Goal: Transaction & Acquisition: Purchase product/service

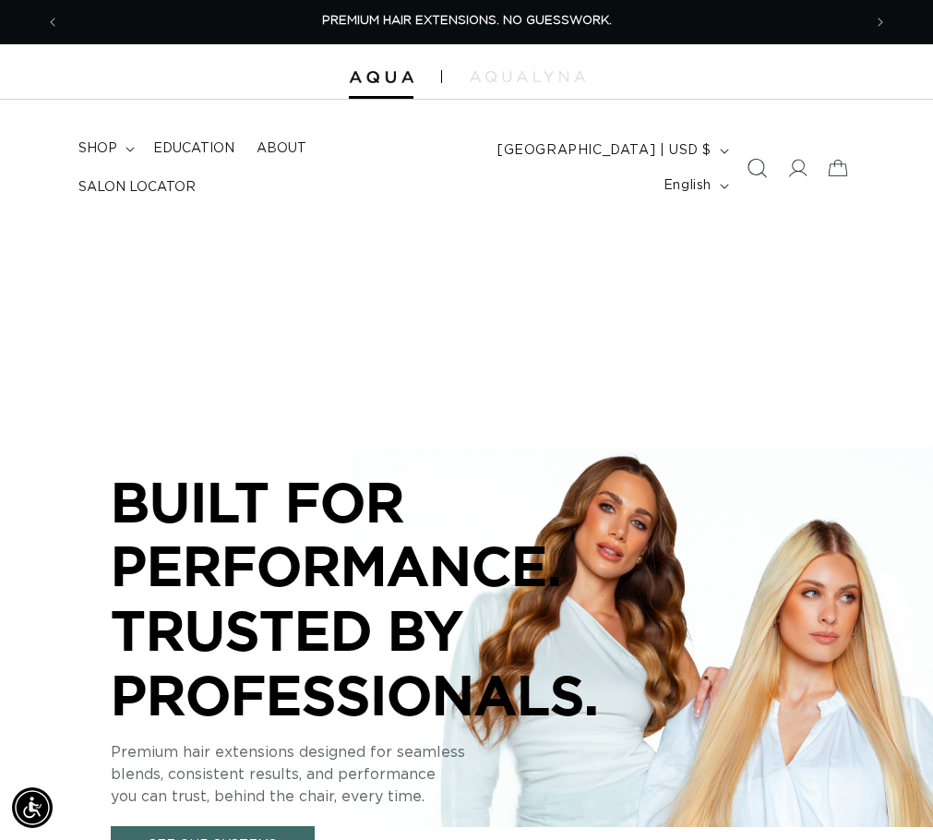
click at [755, 159] on icon "Search" at bounding box center [756, 168] width 19 height 19
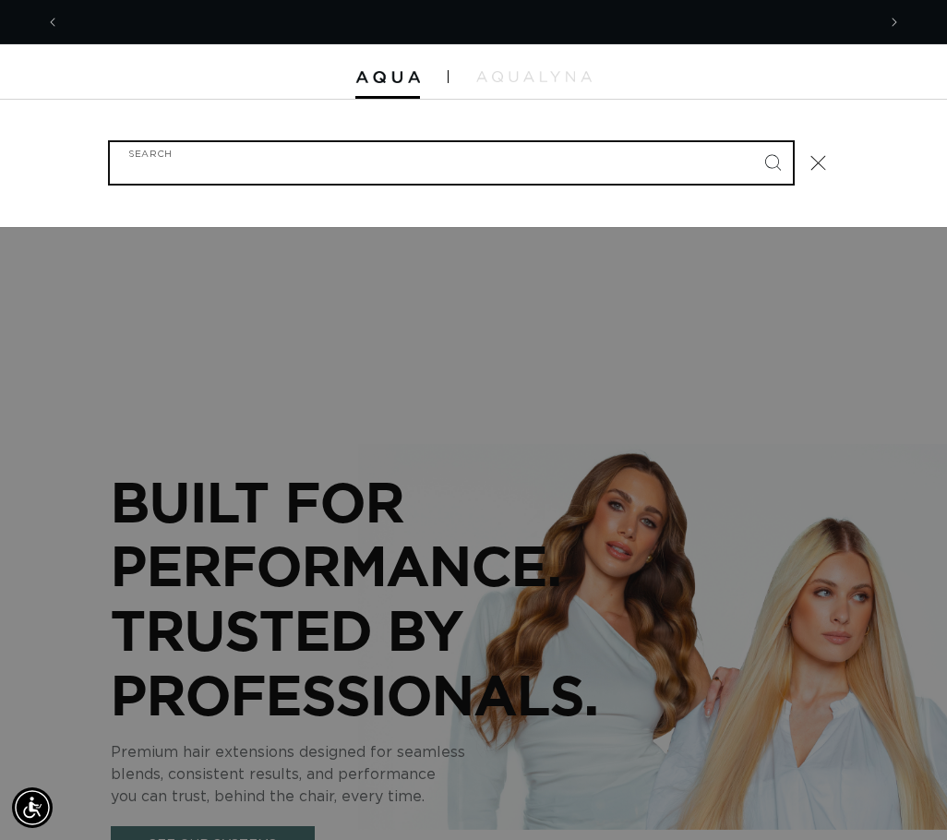
scroll to position [0, 816]
type input "1b"
click at [752, 142] on button "Search" at bounding box center [772, 162] width 41 height 41
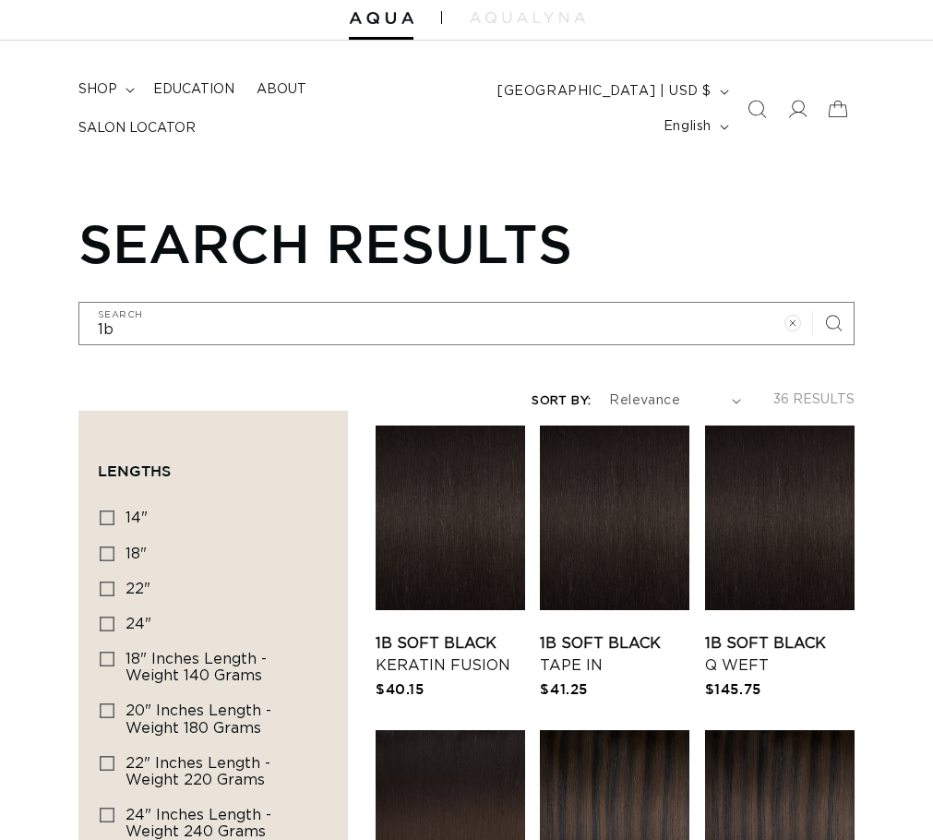
scroll to position [92, 0]
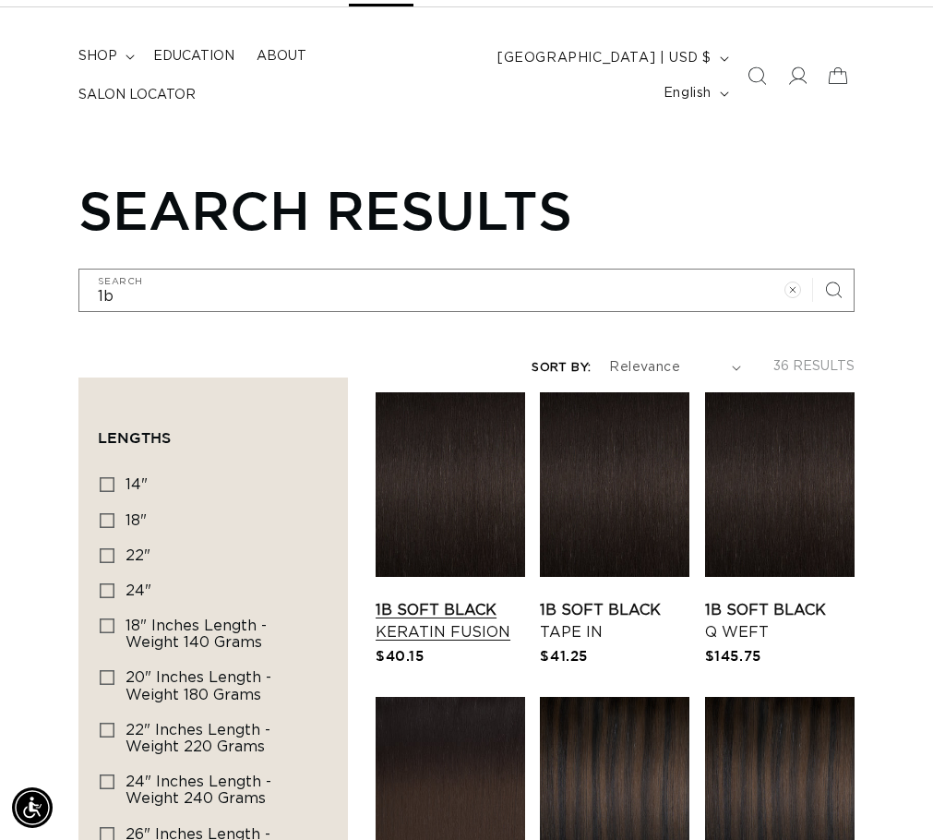
click at [525, 625] on link "1B Soft Black Keratin Fusion" at bounding box center [451, 621] width 150 height 44
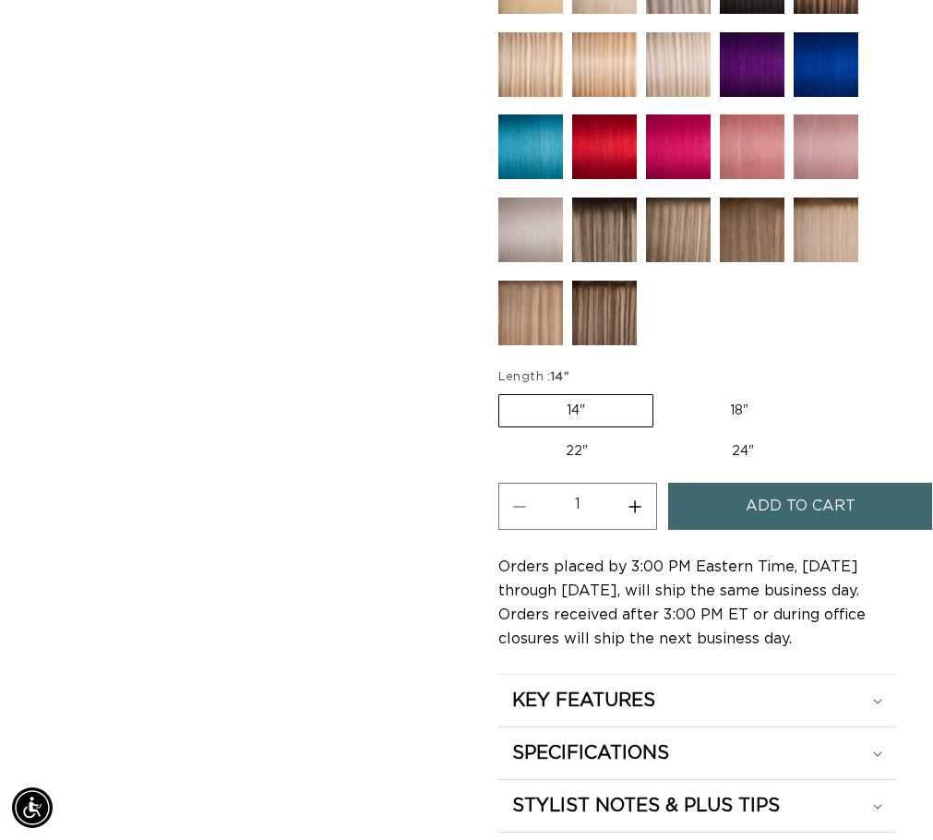
scroll to position [1200, 0]
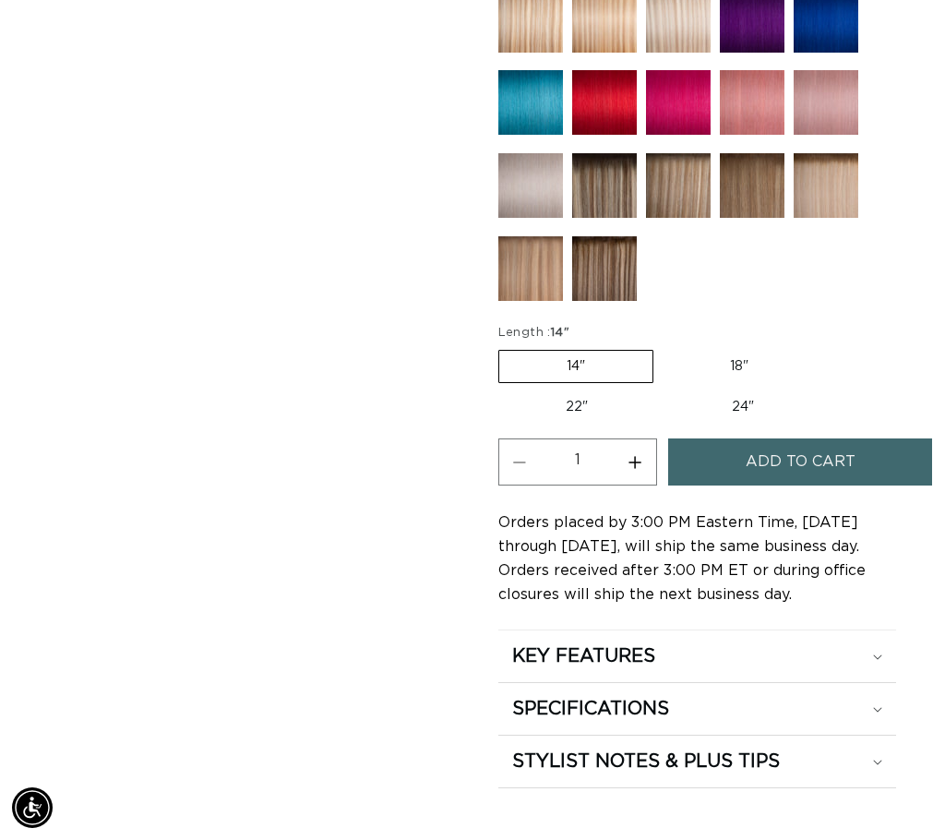
click at [631, 486] on button "Increase quantity for 1B Soft Black - Keratin Fusion" at bounding box center [636, 461] width 42 height 47
type input "2"
click at [772, 486] on span "Add to cart" at bounding box center [801, 461] width 110 height 47
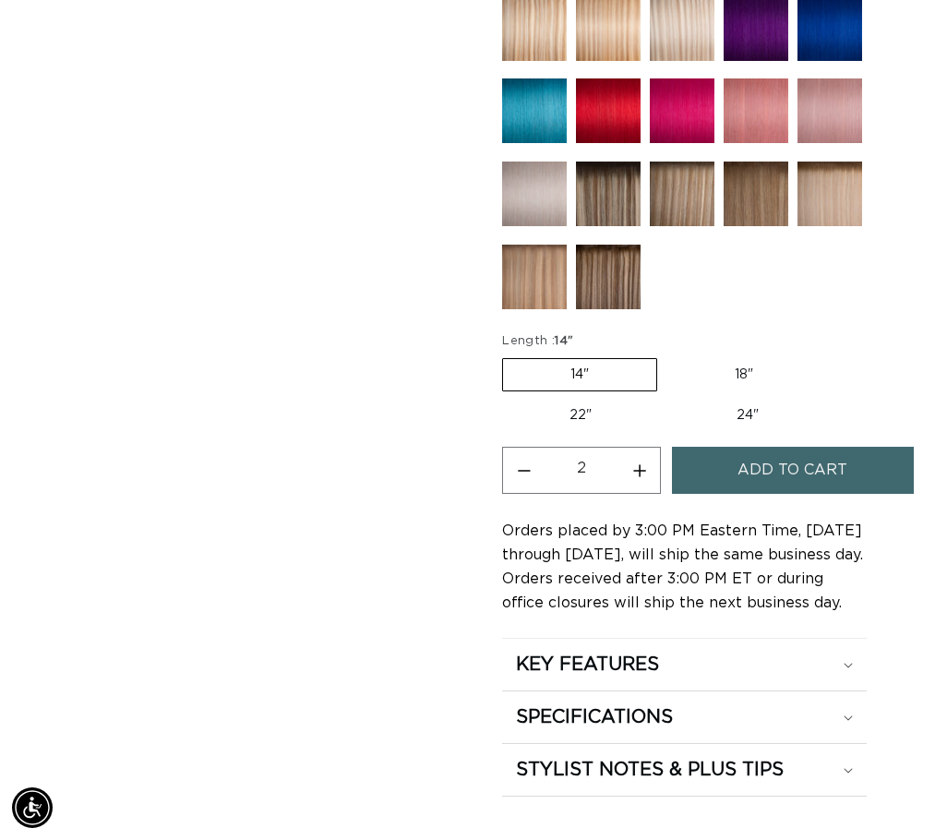
scroll to position [0, 816]
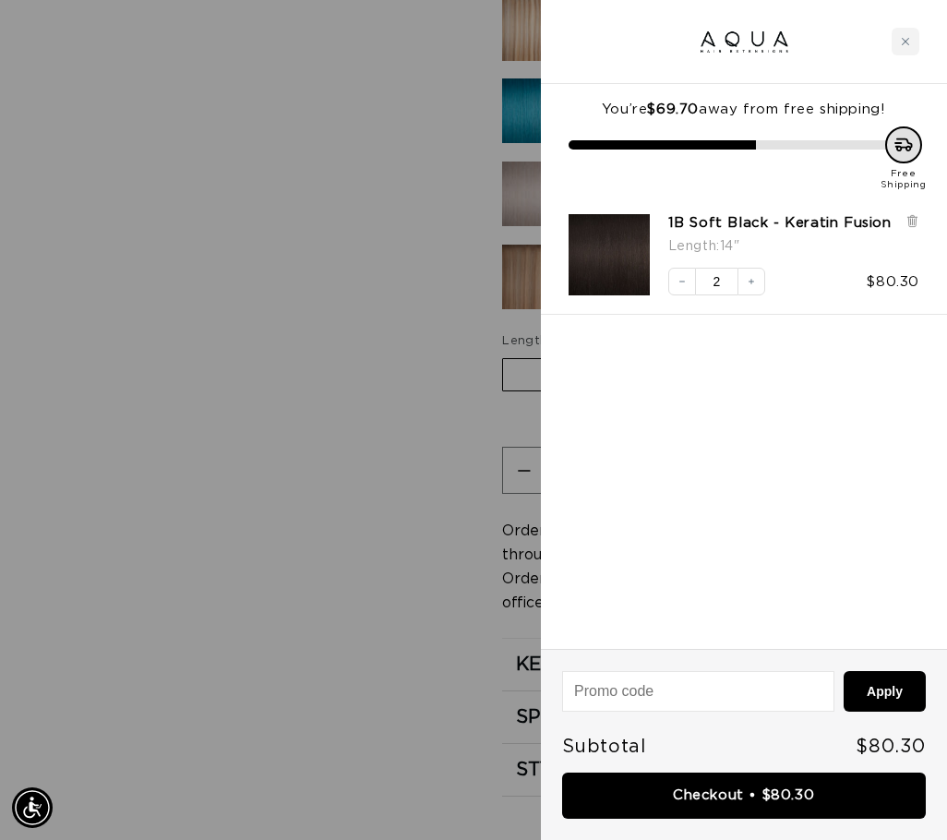
click at [223, 244] on div at bounding box center [473, 420] width 947 height 840
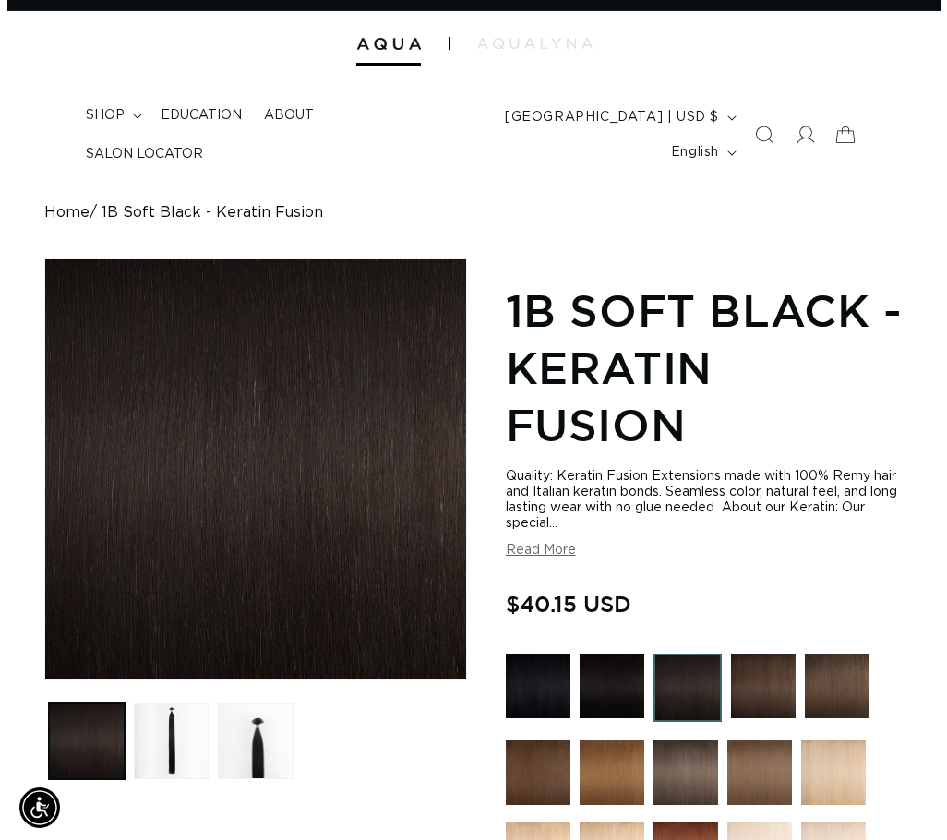
scroll to position [0, 0]
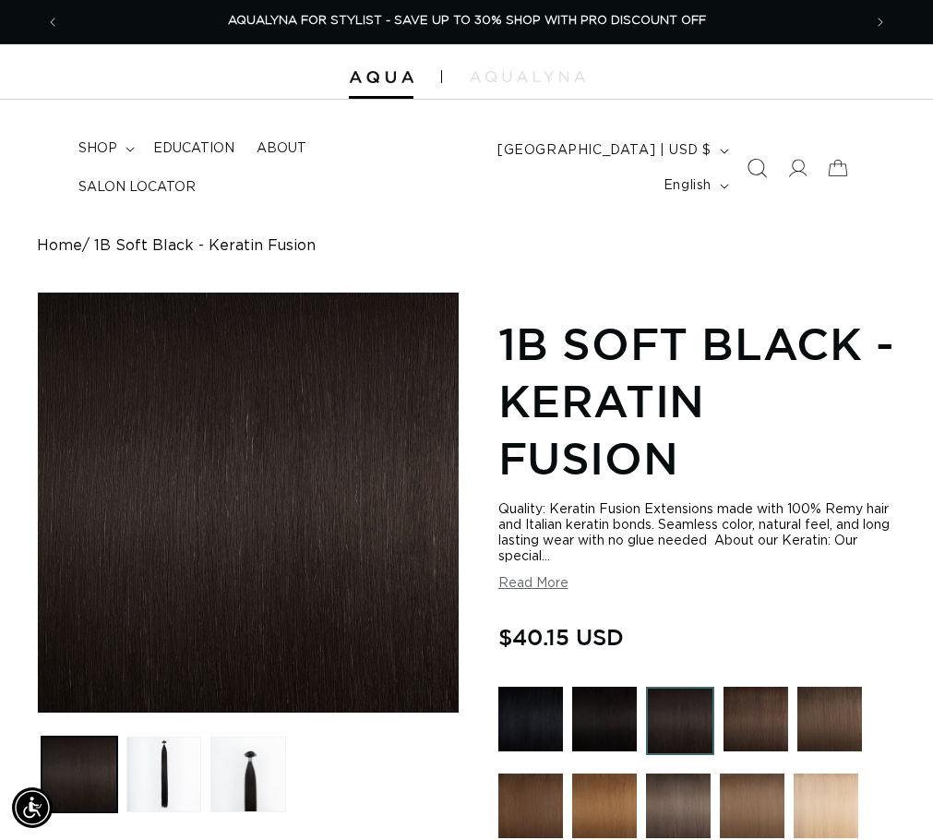
click at [755, 175] on icon "Search" at bounding box center [756, 168] width 19 height 19
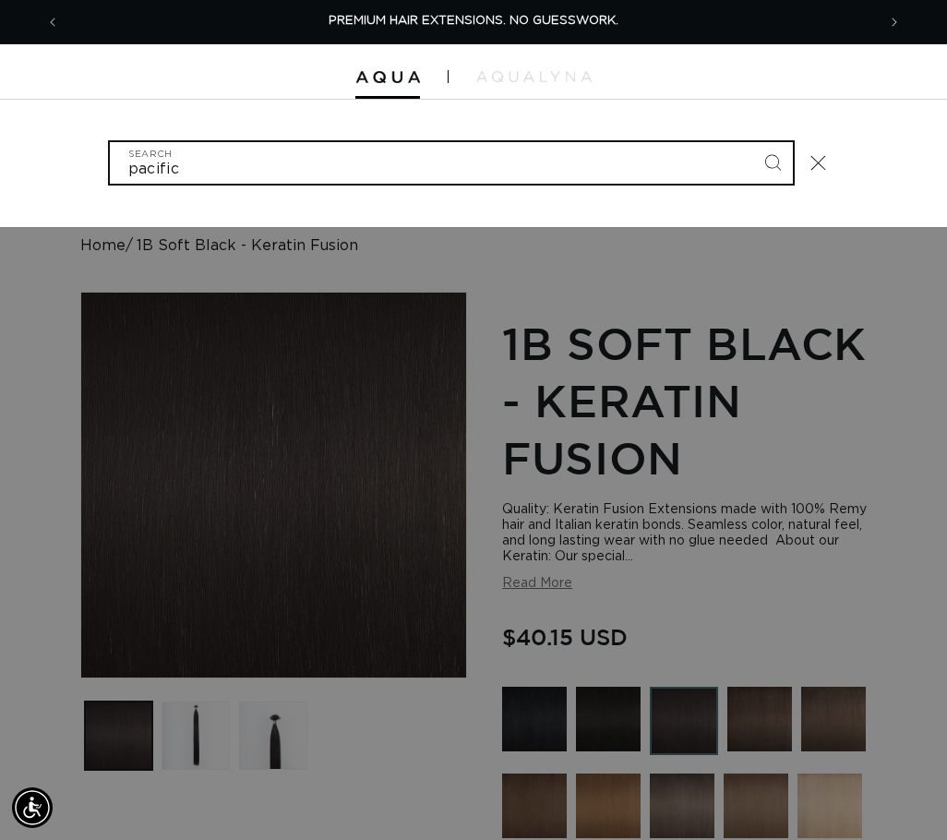
type input "pacific"
click at [752, 142] on button "Search" at bounding box center [772, 162] width 41 height 41
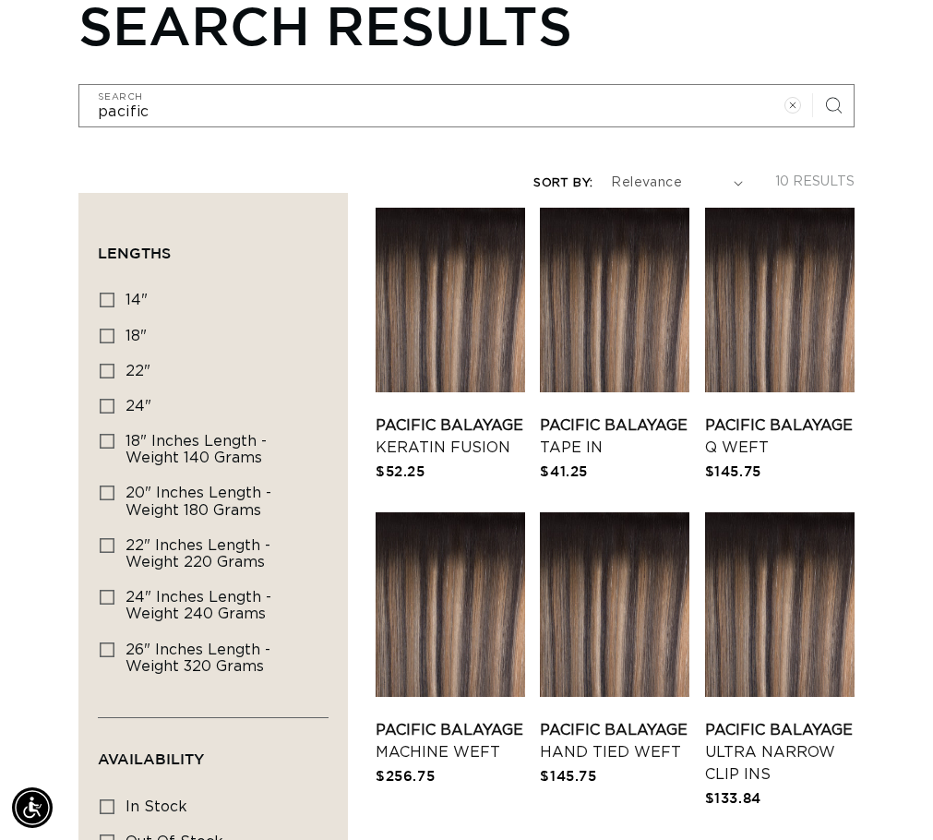
scroll to position [0, 802]
click at [809, 441] on link "Pacific Balayage Q Weft" at bounding box center [780, 436] width 150 height 44
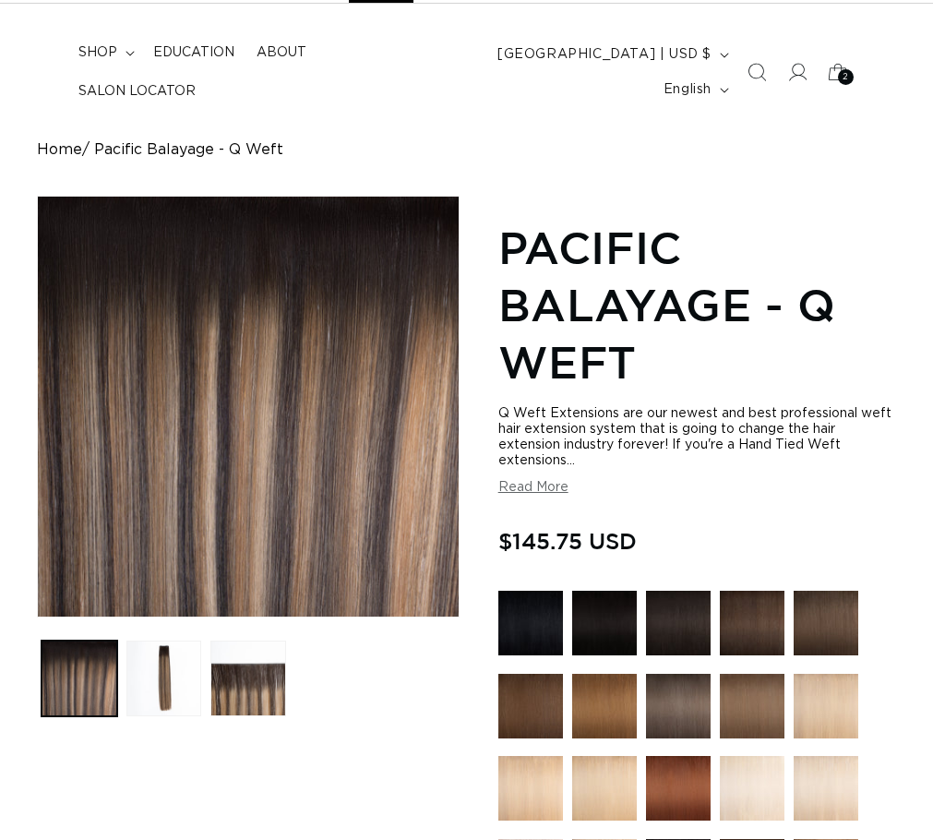
scroll to position [238, 0]
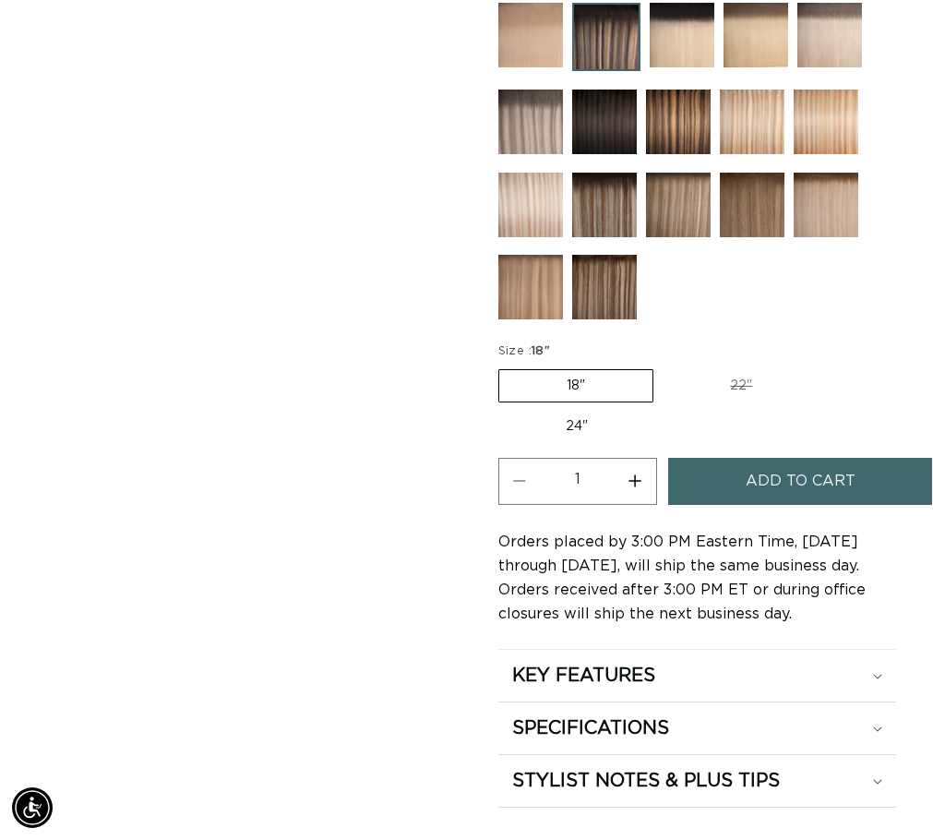
click at [774, 505] on span "Add to cart" at bounding box center [801, 481] width 110 height 47
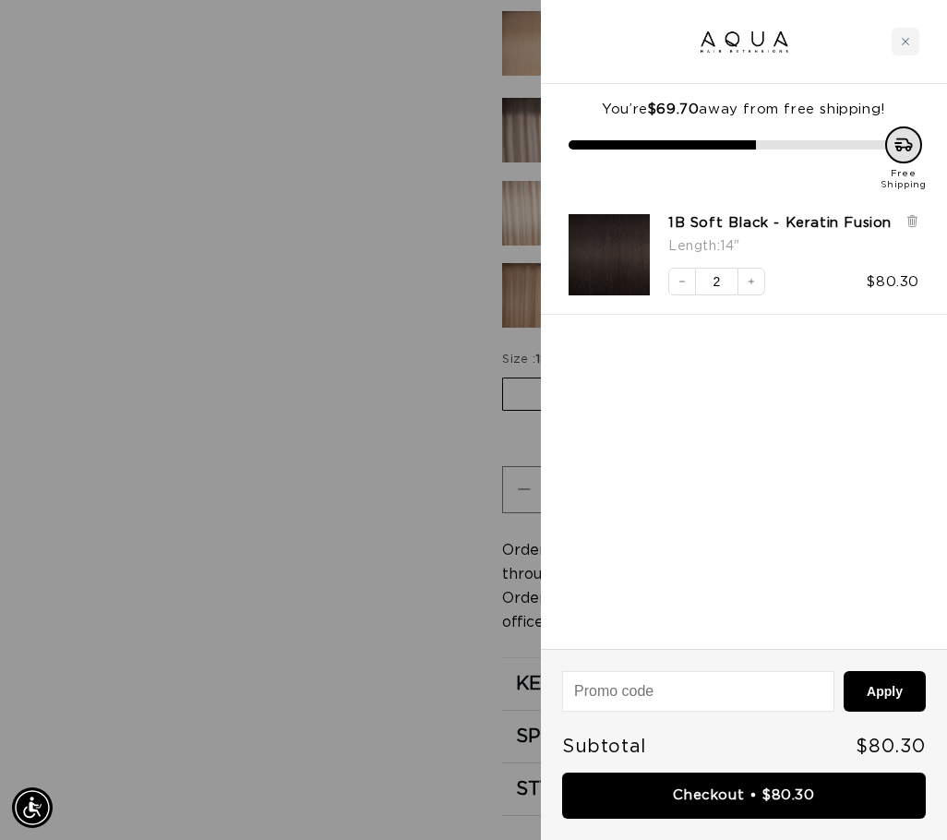
scroll to position [0, 816]
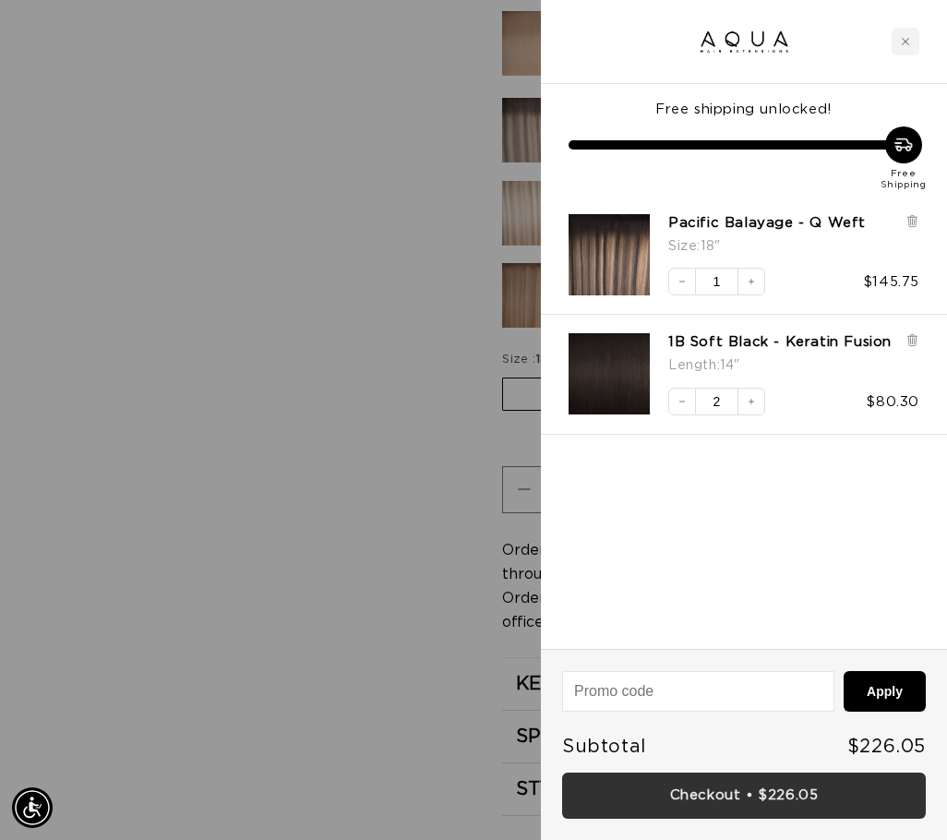
click at [789, 788] on link "Checkout • $226.05" at bounding box center [744, 796] width 364 height 47
